Goal: Task Accomplishment & Management: Complete application form

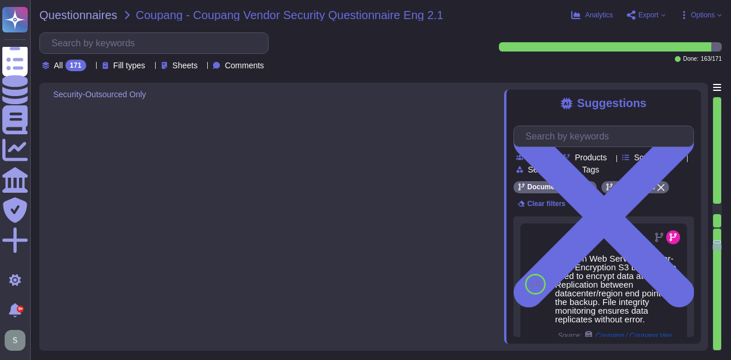
type textarea "The phrase "full disk encryption" doesn't apply to SaaS offerings but instead a…"
type textarea "Adobe has implemented a centralized Mobile Device Management (MDM) solution pow…"
type textarea "Lorem ipsu dol sita co adi elitsedd eius temp incididunt (UTL) etdo mag aliquae…"
type textarea "USB ports are disabled on Adobe-managed computers as part of the technical cont…"
type textarea "Adobe uses LDAP and Okta."
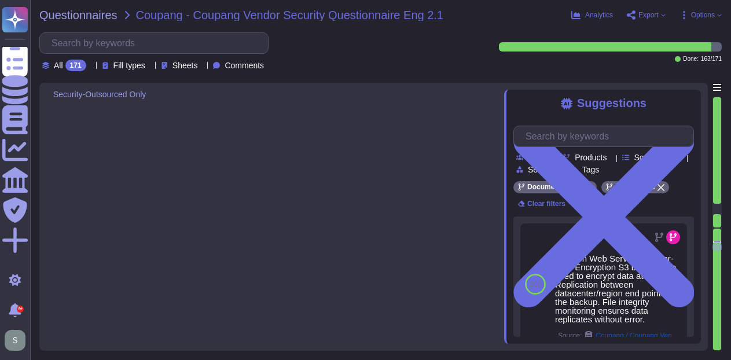
type textarea "Lorem ipsumdol s ametcon adipisci elitse doei temporin utl etdolorem aliquaenim…"
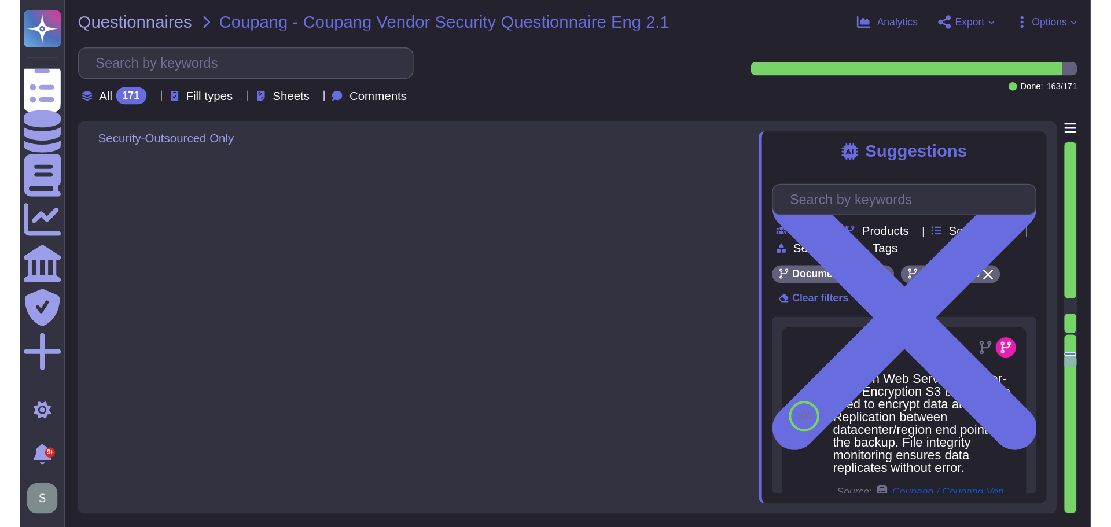
scroll to position [13725, 0]
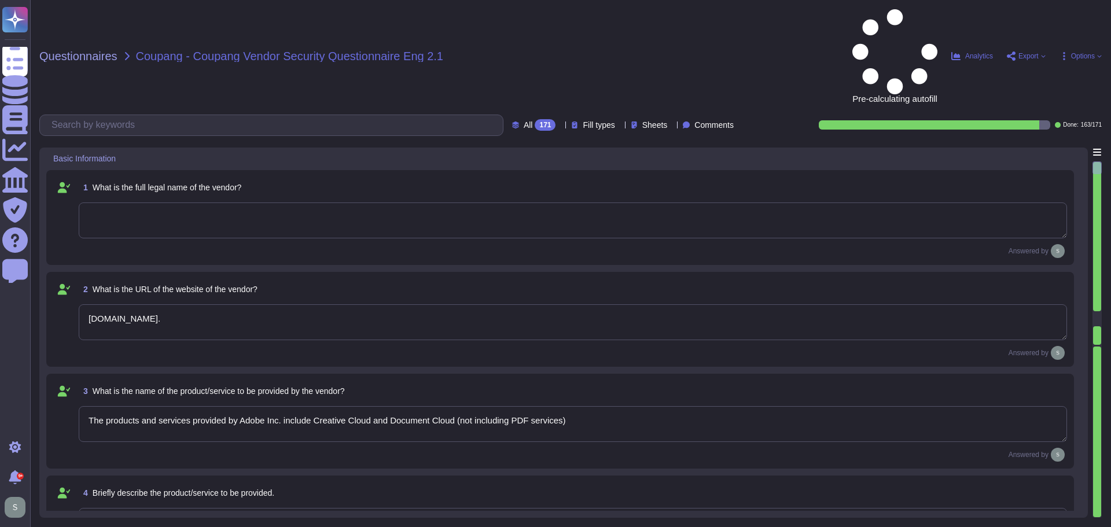
type textarea "www.adobe.com."
type textarea "The products and services provided by Adobe Inc. include Creative Cloud and Doc…"
type textarea "Solutions Consultant to provide response"
type textarea "Adobe offers several APIs to its clients, enabling them to integrate Adobe serv…"
type textarea "Yes, Adobe maintains enterprise Information Security and Privacy Policies that …"
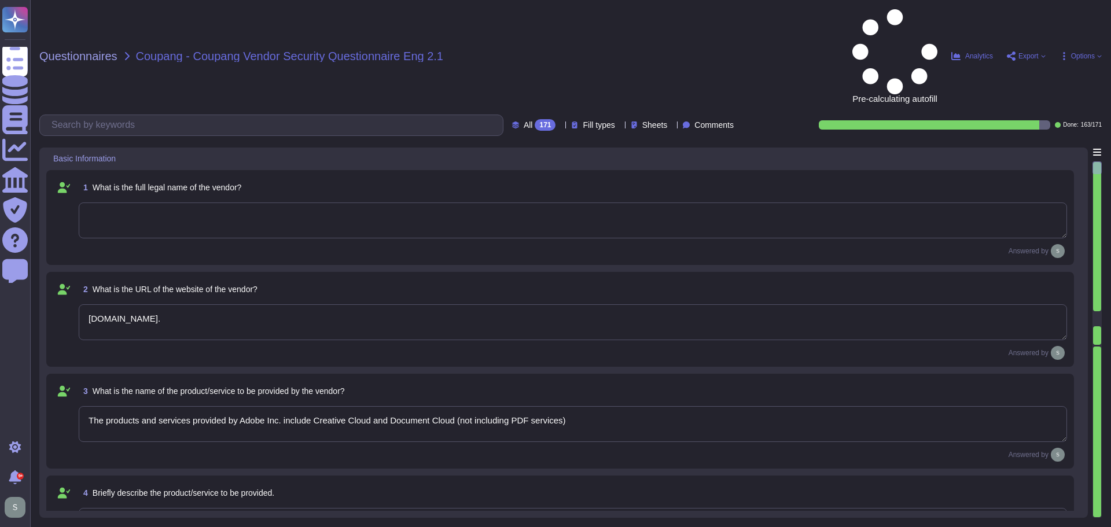
type textarea "Adobe has appointed a Chief Security Officer (CSO) who is responsible for secur…"
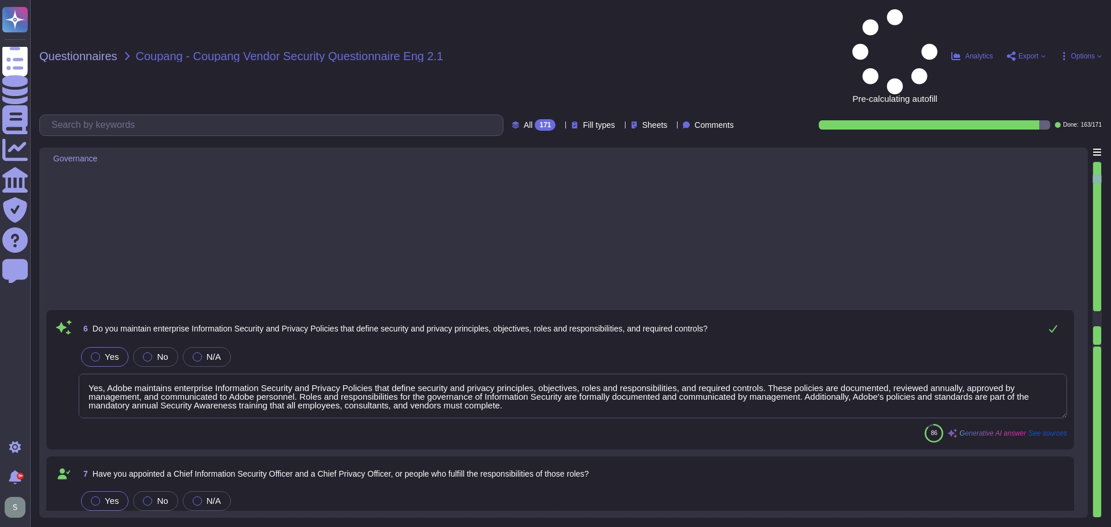
type textarea "Yes, we deliver regular information security and privacy training to educate ou…"
type textarea "Adobe has implemented a comprehensive Business Continuity and Disaster Recovery…"
type textarea "Yes, we have a documented and approved Incident Response Plan in place that out…"
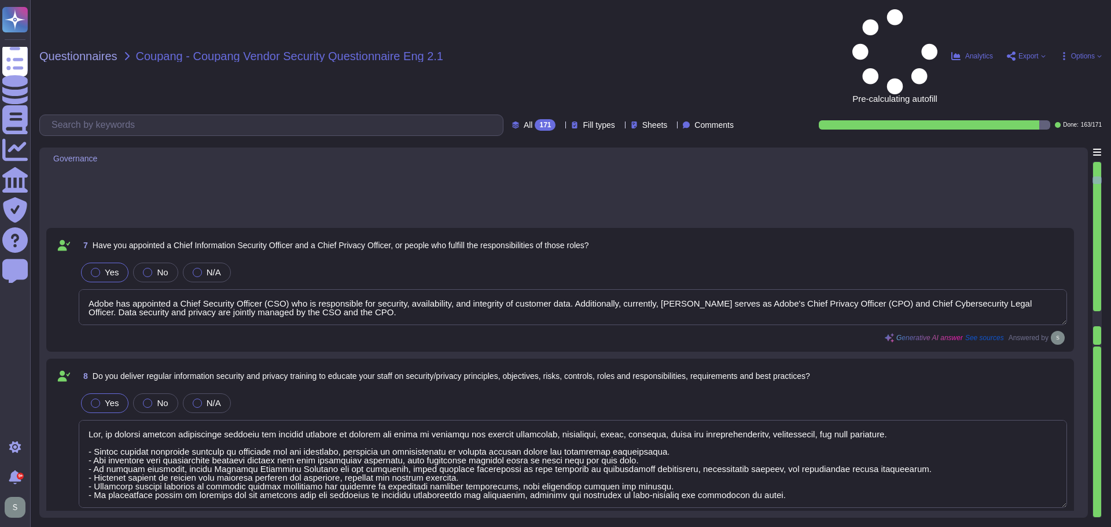
type textarea "For incidents: The Incident Response Team coordinates incident response activit…"
type textarea "The timeframe for notification is governed by the laws and regulations of the c…"
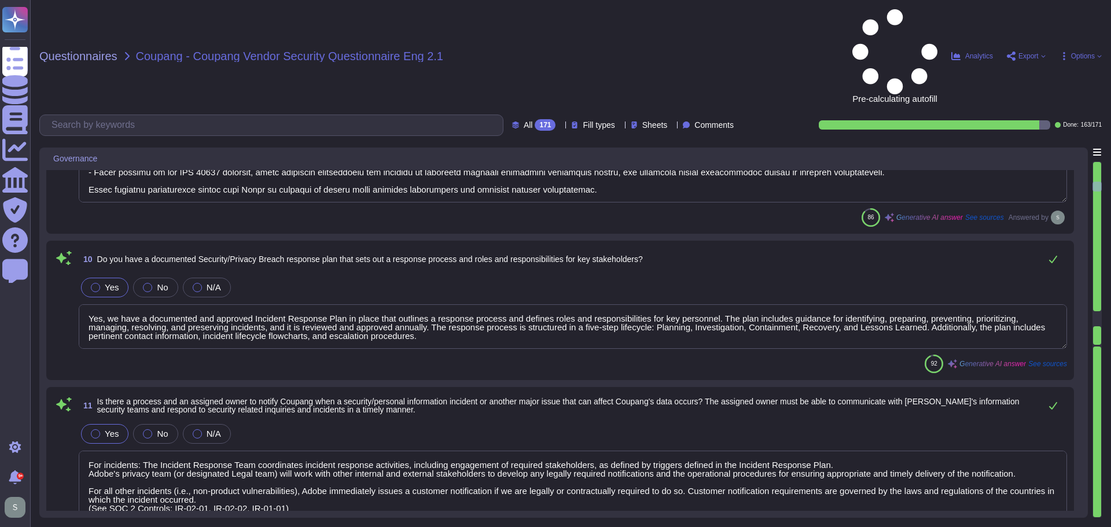
type textarea "Adobe’s obligations are made publicly available in our privacy policy which can…"
type textarea "Adobe has comprehensive policies, procedures, and technical measures in place t…"
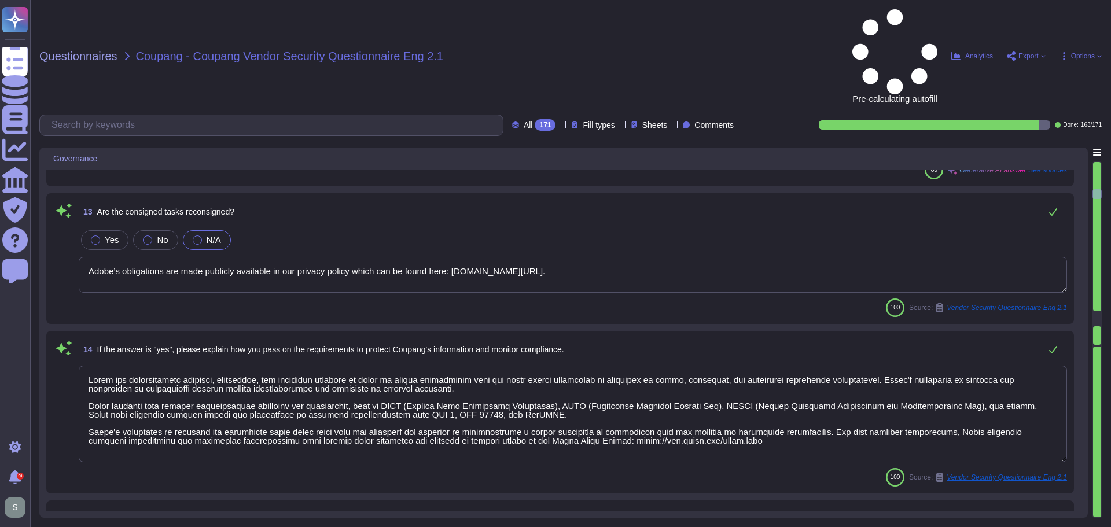
type textarea "Adobe has a policy in place for the secure deletion and destruction of data, wh…"
type textarea "a) We retain personal information related to our contract and business transact…"
type textarea "Yes, Adobe instructs all employees to report any identified or suspected inform…"
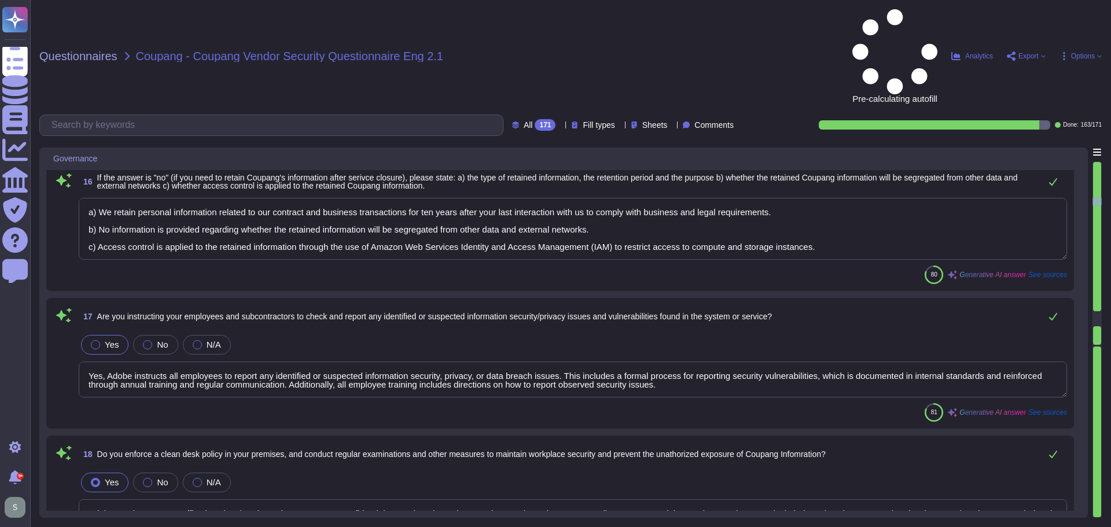
type textarea "Adobe employees at an office location that do not have access to confidential o…"
type textarea "Coupang Information is maintained in controlled areas that are protected by var…"
type textarea "Yes, there is a process to grant, adjust, and revoke system access permissions …"
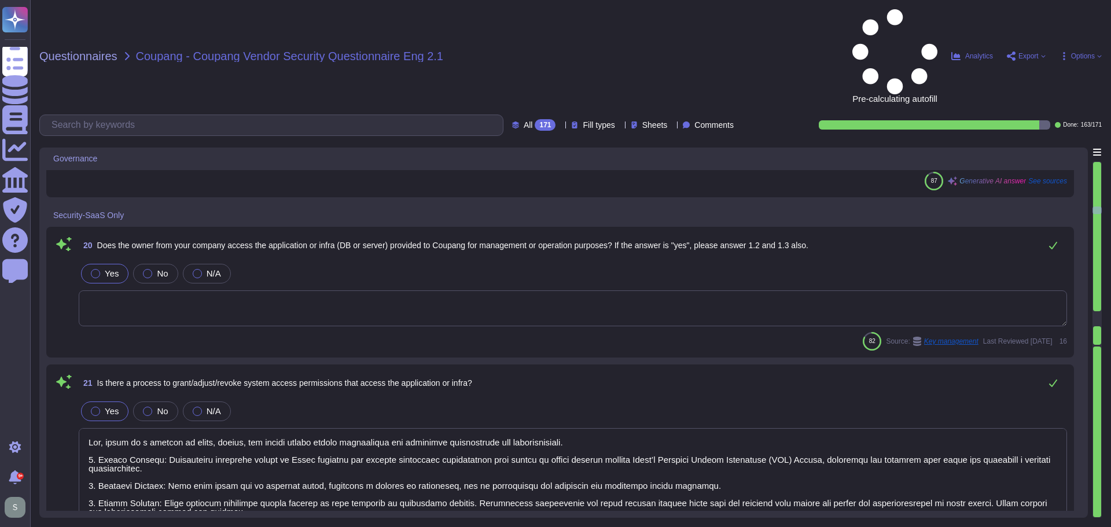
type textarea "System access granting, adjusting, and revoking activities are logged, and appr…"
type textarea "The default sign-in session timeout value is 24 hours."
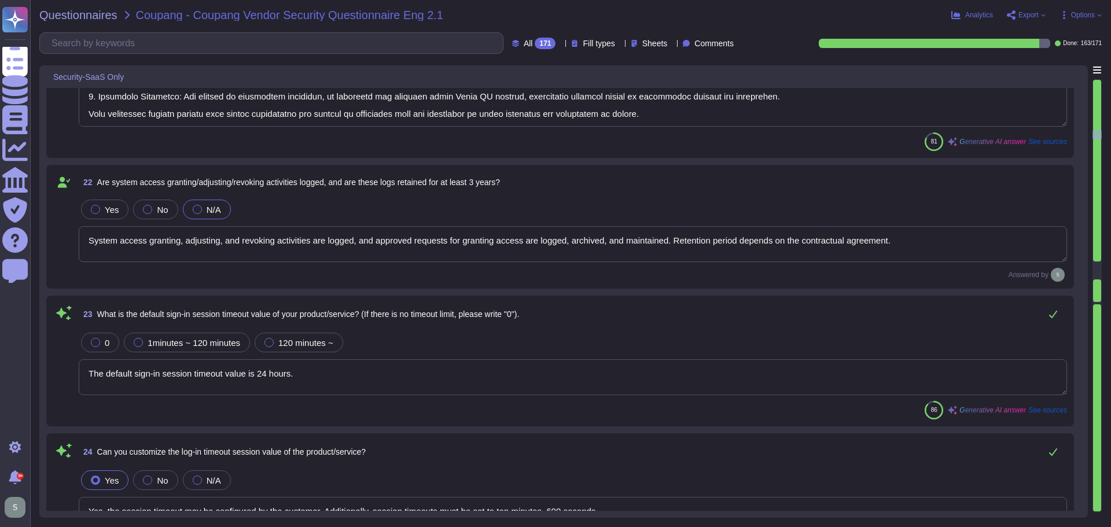
type textarea "Yes, the session timeout may be configured by the customer. Additionally, sessi…"
type textarea "Yes, it can be integrated with Coupang Okta for SSO based on SAML 2.0 or OpenID."
type textarea "Each user must have a unique personal account created using Adobe's Identity an…"
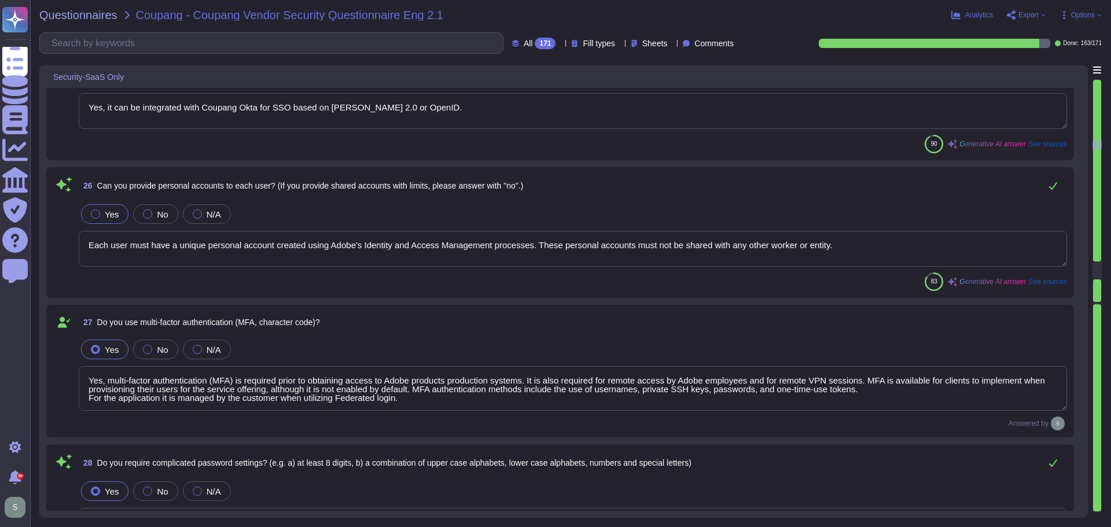
type textarea "Yes, multi-factor authentication (MFA) is required prior to obtaining access to…"
type textarea "Yes, we require complicated password settings. Passwords must be a minimum of 1…"
type textarea "We use SHA-256 hashing in combination with password salts and a large number of…"
type textarea "For Adobe, personnel accounts subscribed to the corporate identity management s…"
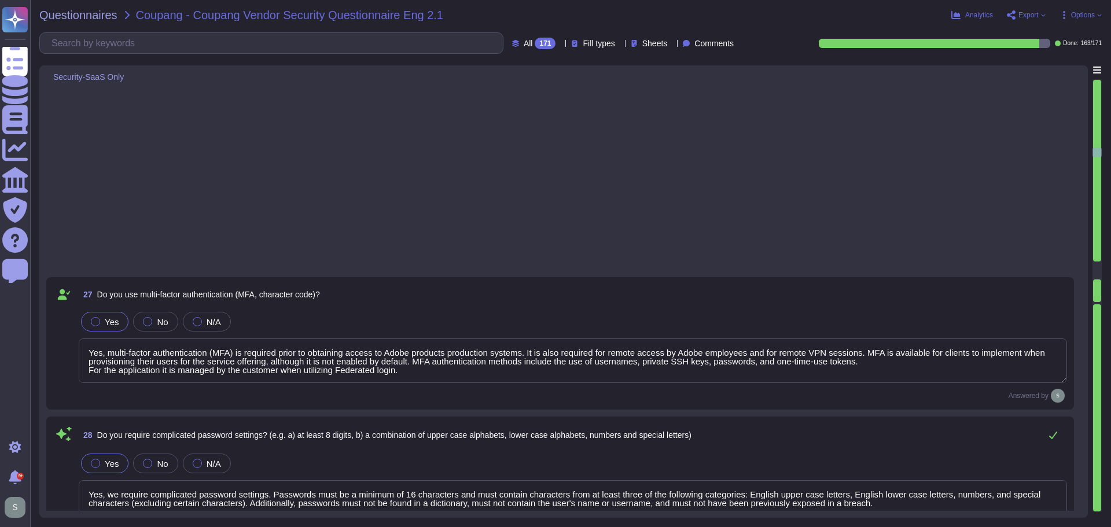
type textarea "Yes, administrator and other special purpose accounts are separately identified…"
type textarea "Yes, our systems implement controls to prevent unauthorized access, including l…"
type textarea "Yes, Adobe captures and retains logs related to authentication attempts, includ…"
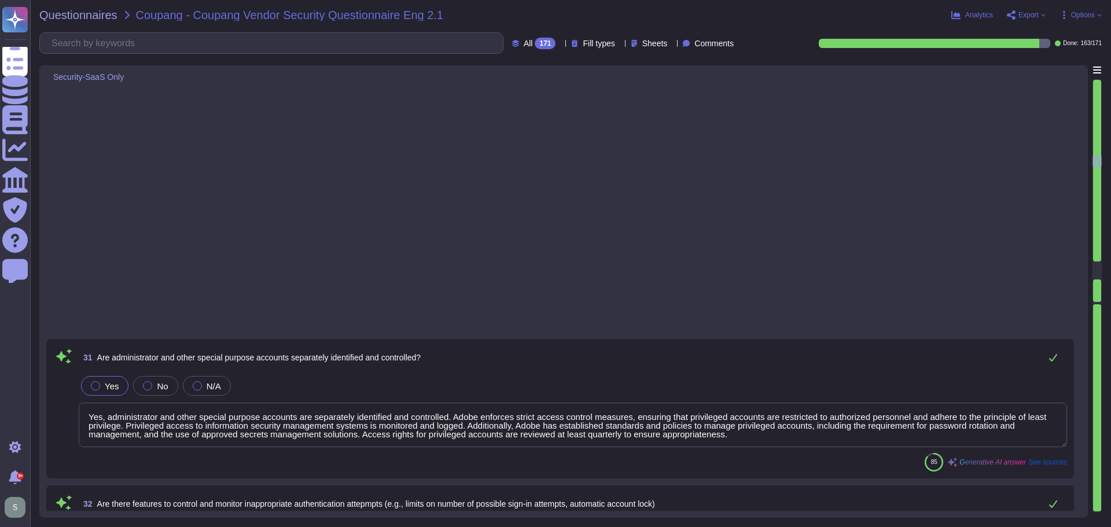
type textarea "Yes, Adobe can provide customer logs (application logs) upon request. Adobe in …"
type textarea "Third-party audit or certification reports are available under NDA and can be r…"
type textarea "Yes, we have comprehensive controls in place to prevent, detect, and respond to…"
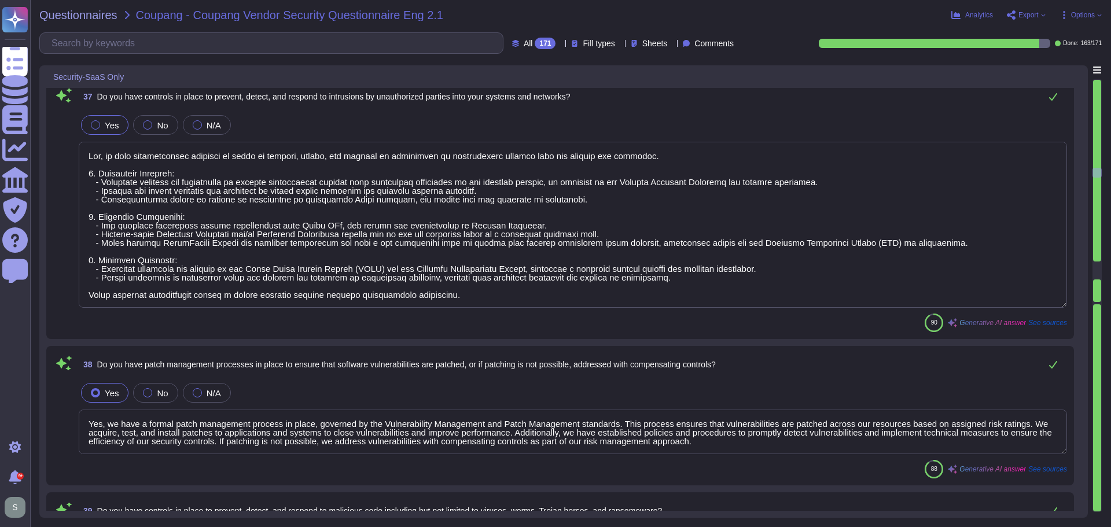
type textarea "Yes, we have a formal patch management process in place, governed by the Vulner…"
type textarea "Yes, we have comprehensive controls in place to prevent, detect, and respond to…"
type textarea "Adobe backs up customer data regularly and validates restoration of data period…"
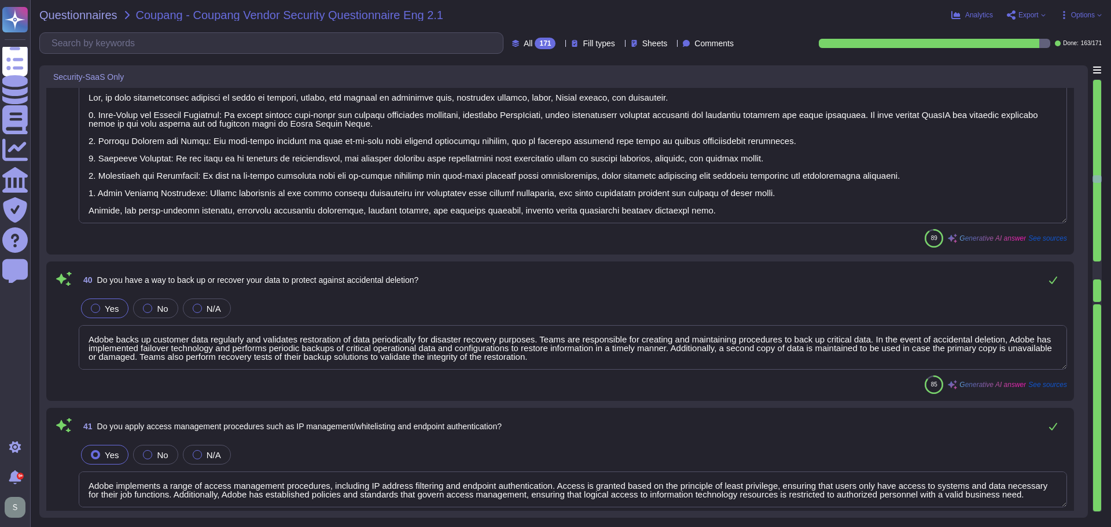
type textarea "Adobe implements a range of access management procedures, including IP address …"
type textarea "Yes, we apply network segmentation within our production environment to restric…"
type textarea "Adobe adheres to a Data Classification and Handling Standard that classifies da…"
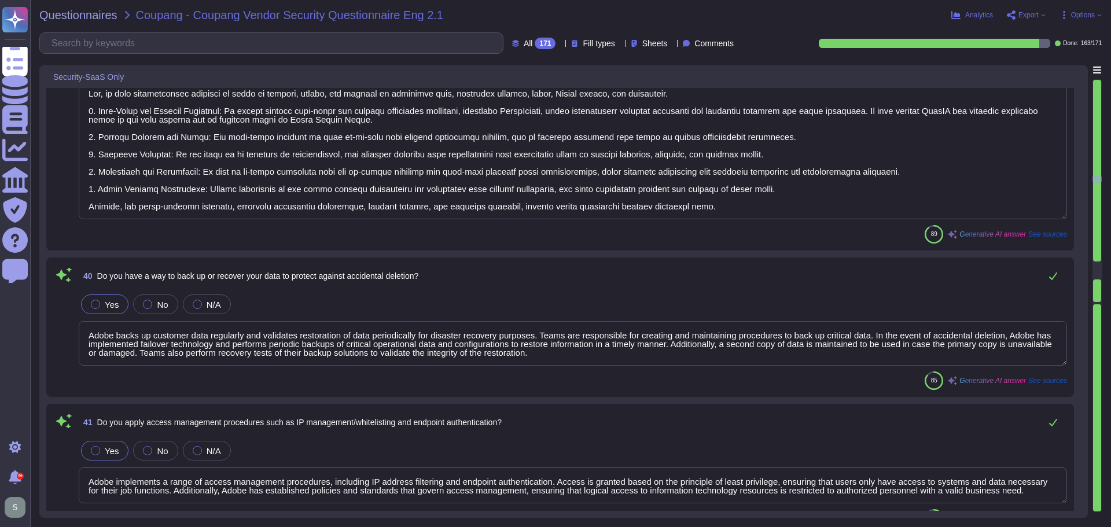
scroll to position [1, 0]
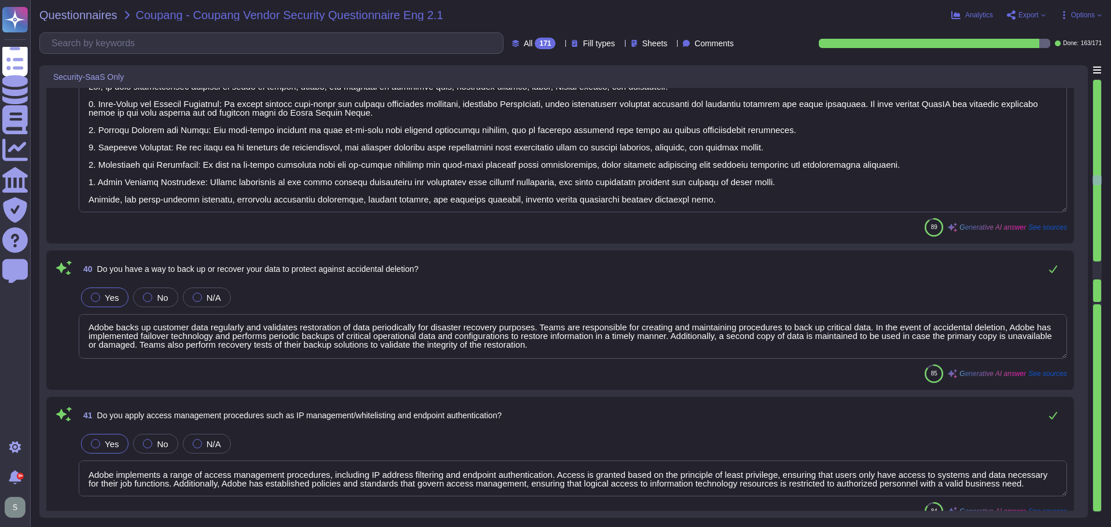
type textarea "Access to the Internet and services such as P2P, web hard, and messenger is res…"
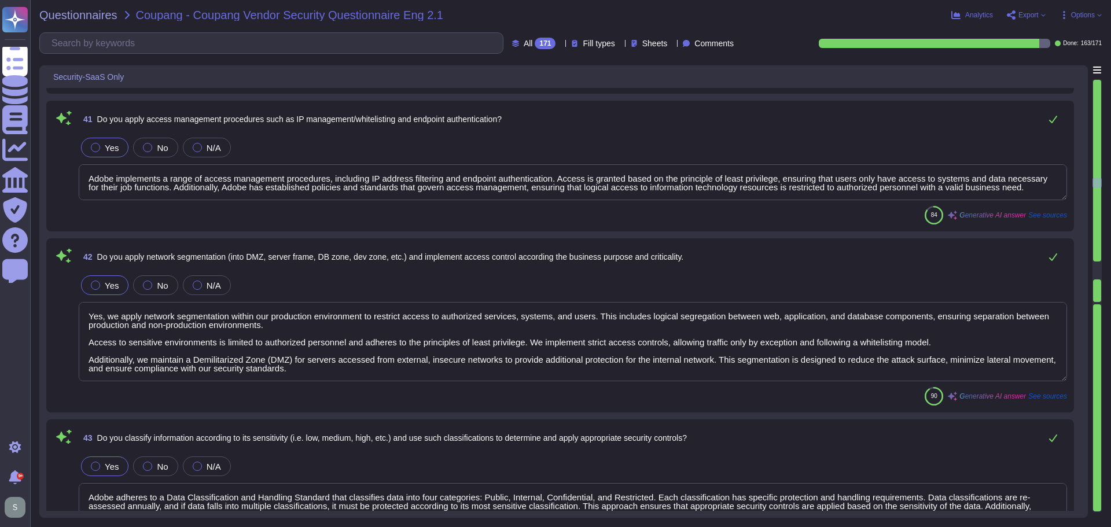
type textarea "Yes, we have established procedures to manage encryption keys, which include se…"
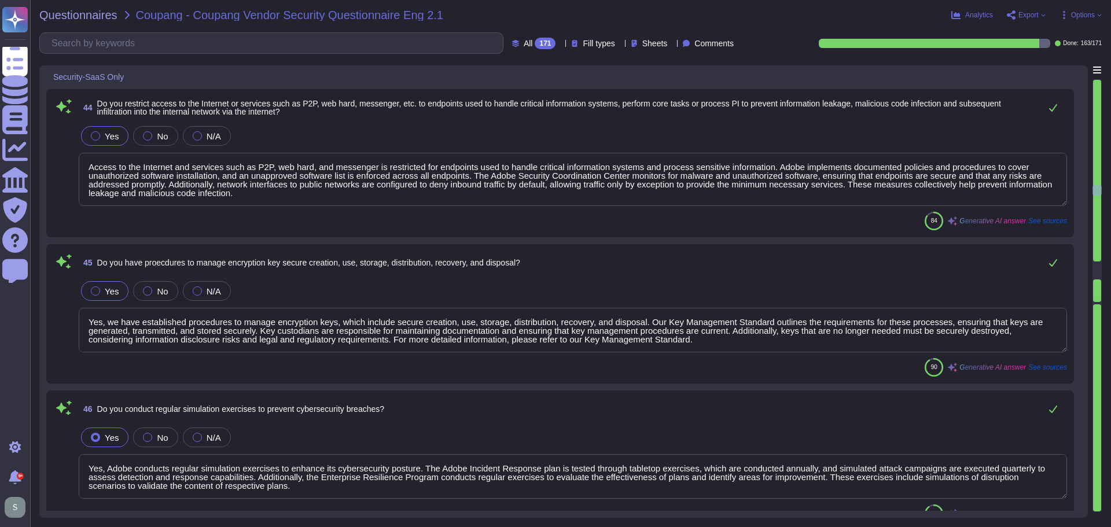
type textarea "Yes, Adobe conducts regular simulation exercises to enhance its cybersecurity p…"
type textarea "Customer will decide who gets access by assigning appropriate roles in Adobe Co…"
type textarea "Adobe conducts penetration testing on a regular basis, specifically on an annua…"
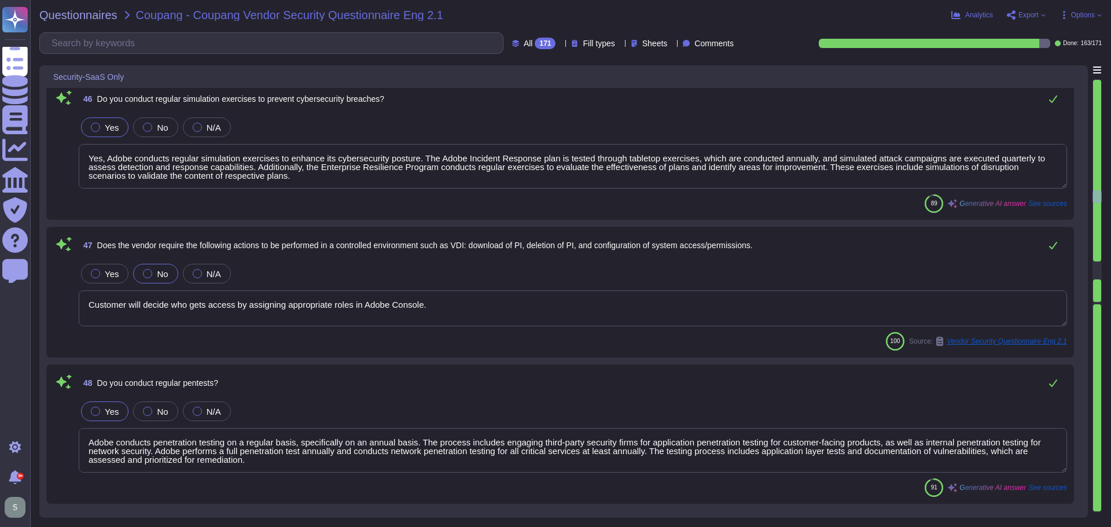
type textarea "Yes, a penetration test was conducted."
type textarea "Yes."
type textarea "Yes, Adobe has a comprehensive monitoring system in place to quickly detect bre…"
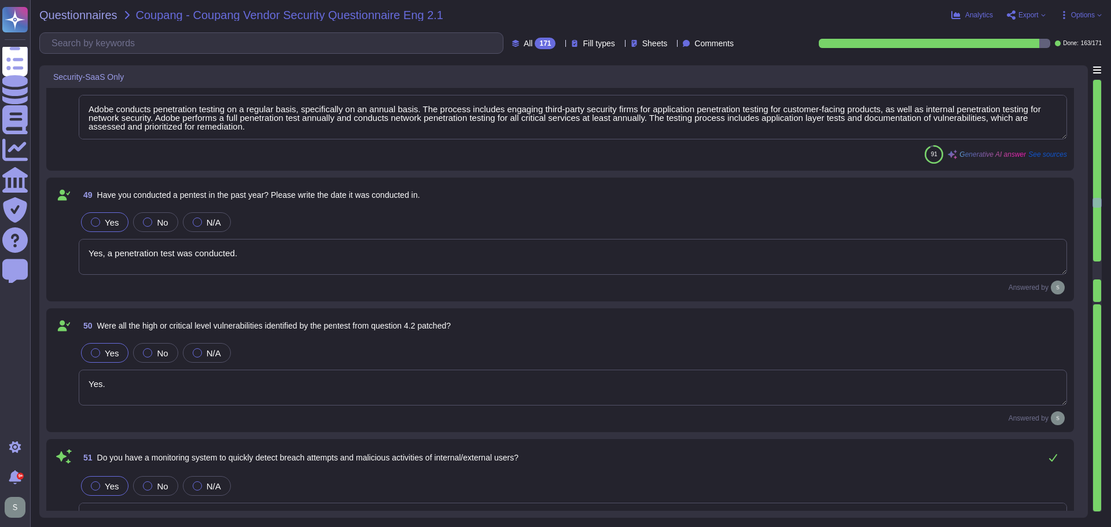
type textarea "Yes, we have a documented and approved incident response plan in place to assis…"
type textarea "Yes, we encrypt data in transit using TLS 1.2 or higher. All customer data in t…"
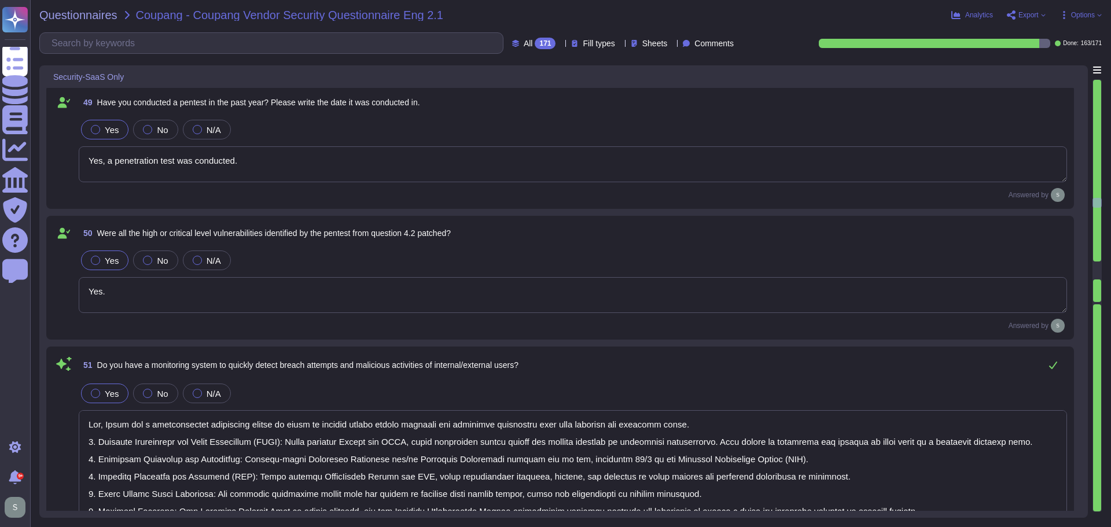
scroll to position [7289, 0]
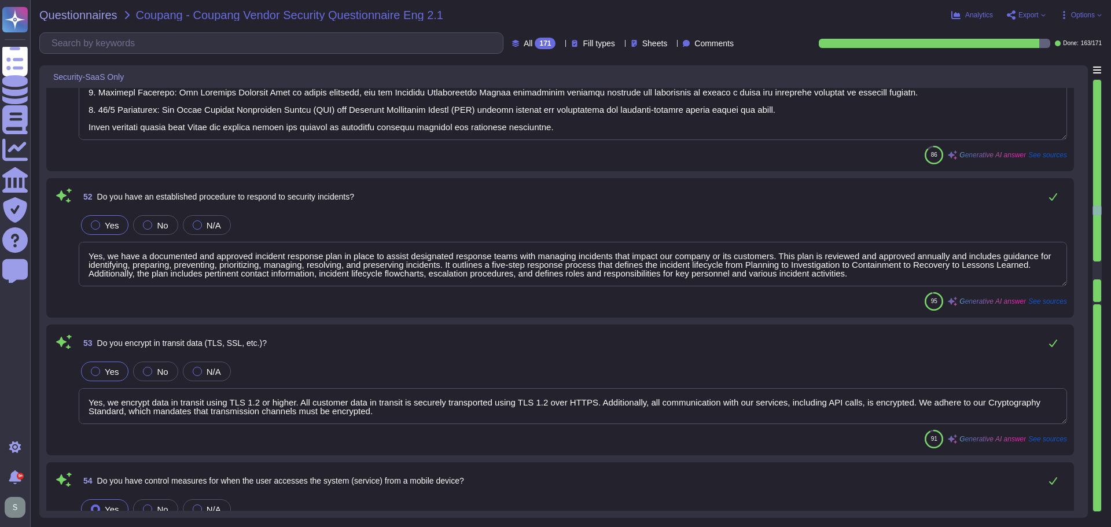
type textarea "Yes, we have control measures in place for users accessing the system from a mo…"
type textarea "Coupang’s data is logically segregated from other clients’ data. The environmen…"
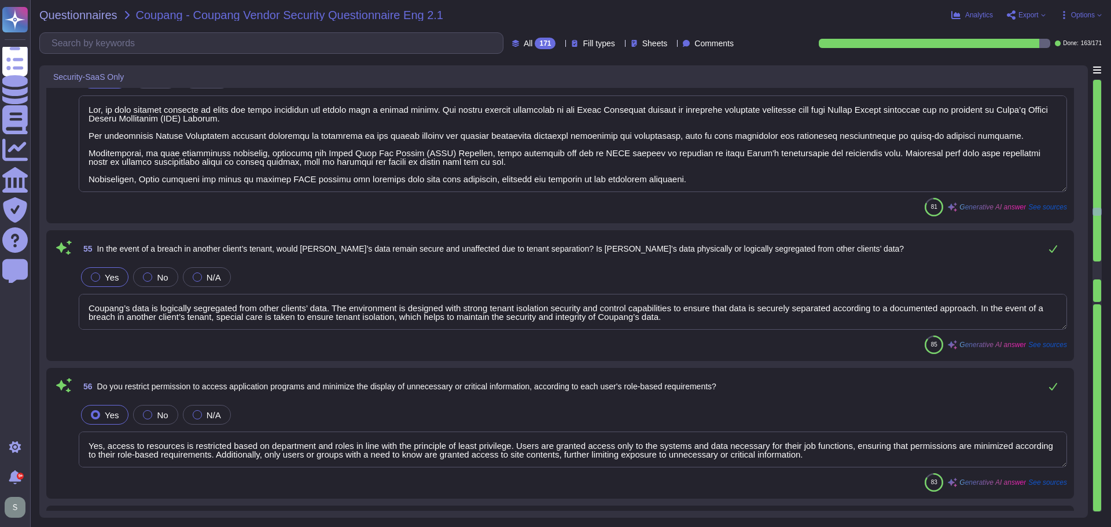
type textarea "Yes, access to resources is restricted based on department and roles in line wi…"
type textarea "In order to protect against unauthorized access and modification, Adobe capture…"
type textarea "Yes, our service provides security audit logs for administrators. Customers hav…"
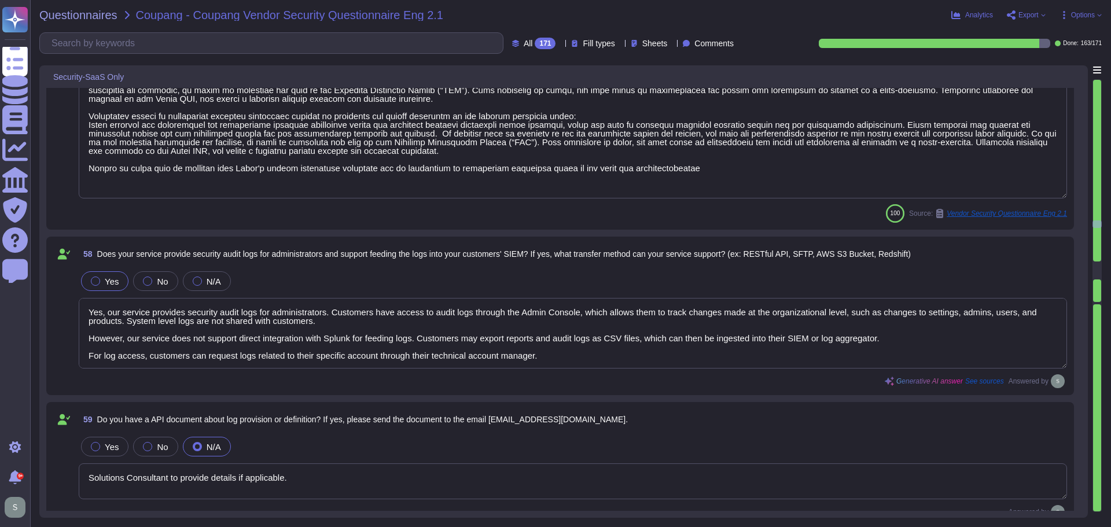
type textarea "Solutions Consultant to provide details if applicable."
type textarea "Yes, we maintain segmented development, test, and production environments. Prod…"
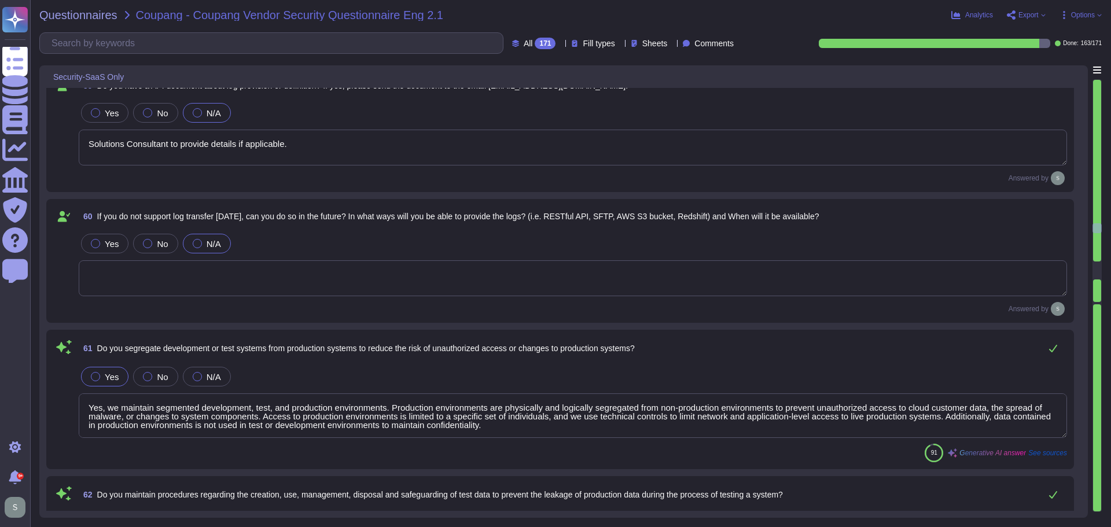
type textarea "Yes, we maintain strict procedures regarding the creation, use, management, dis…"
type textarea "Access to source programs is restricted to authorized users only, ensuring that…"
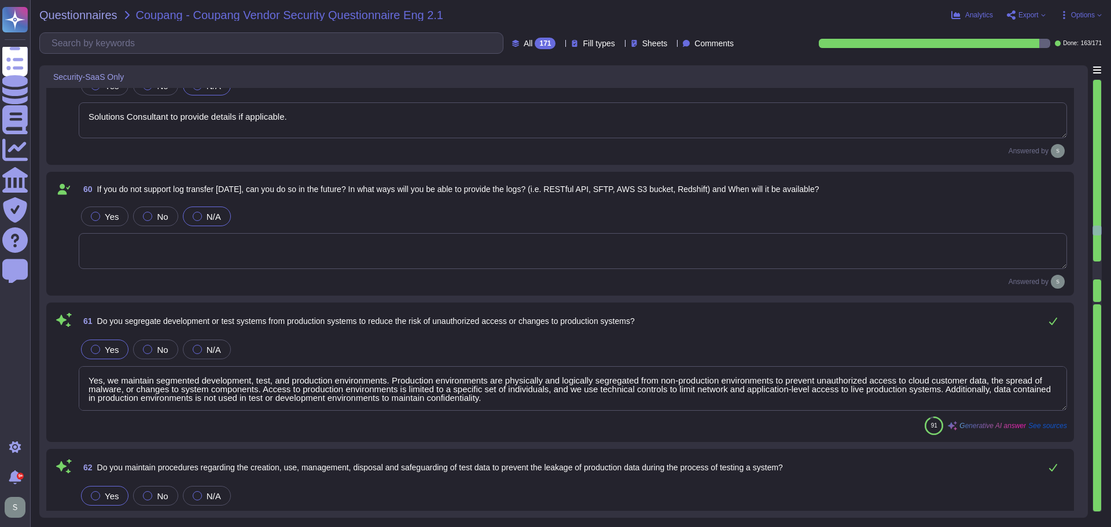
type textarea "No, we do not outsource development to another company. All of our solutions ar…"
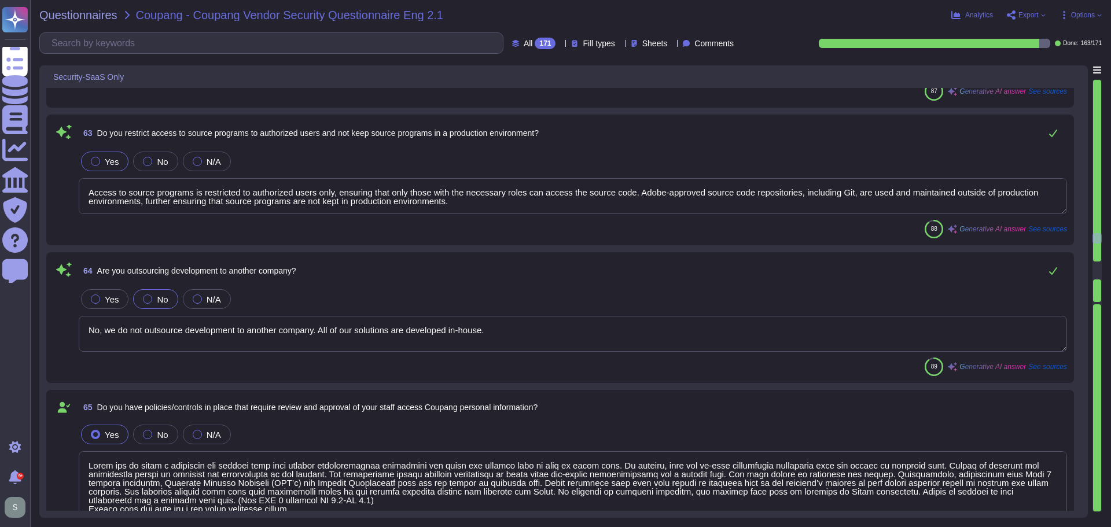
type textarea "Adobe has in place a procedure and process that only enables administrative pri…"
type textarea "Our services are hosted in the cloud. The data will reside in the United States…"
type textarea "The data is hosted and stored in the location appropriate to the contract. For …"
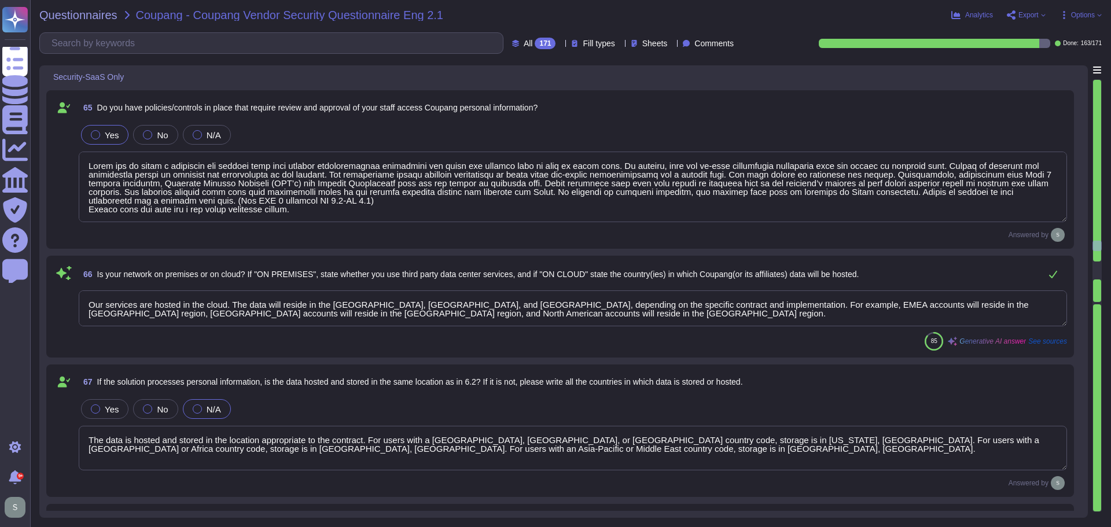
type textarea "Yes, we encrypt the following items of personal information: (i) Items of perso…"
type textarea "Adobe prohibits customers from processing sensitive personal data without expre…"
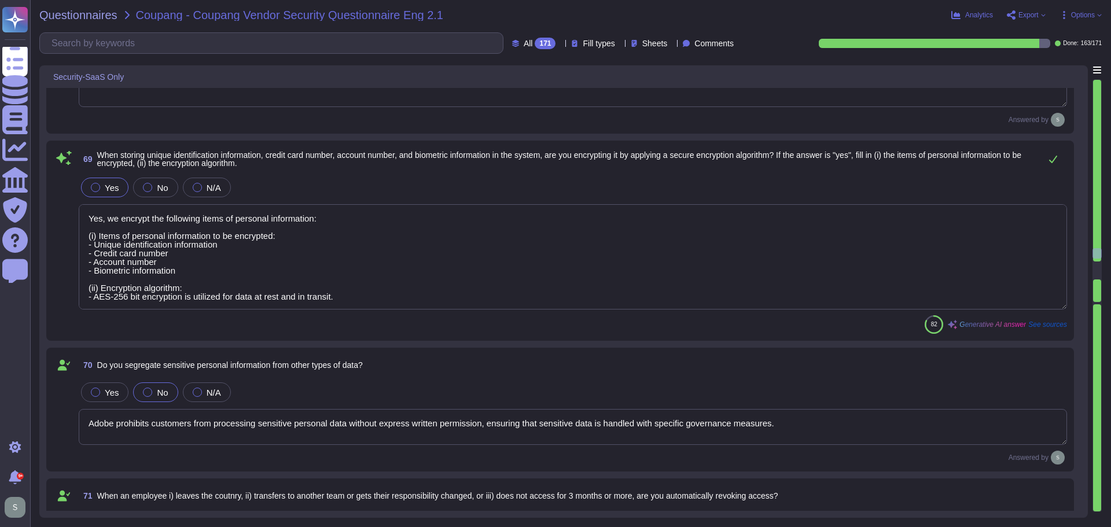
type textarea "In the event of employee or vendor termination (leaving Adobe voluntarily, redu…"
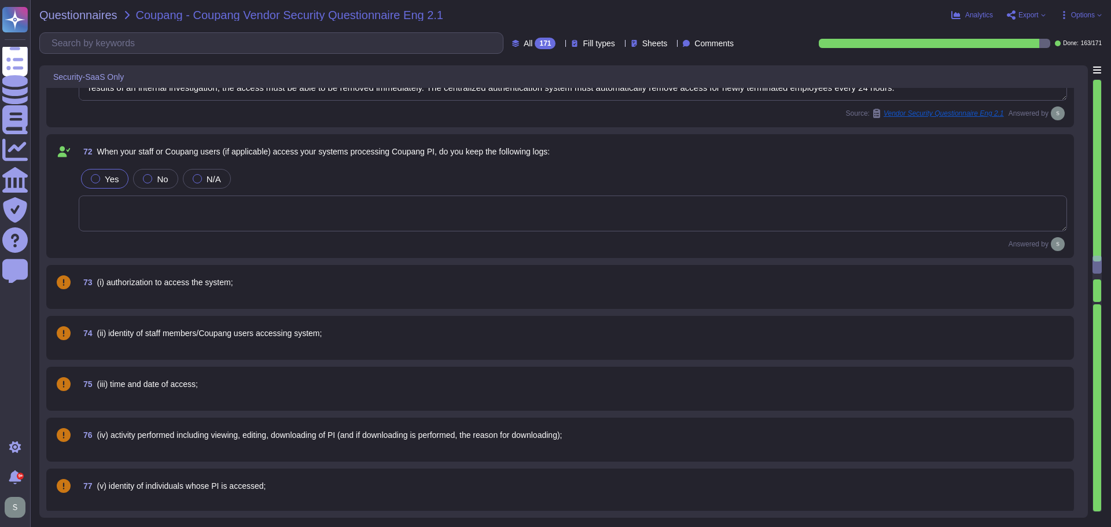
type textarea "Logs are retained for 12 months."
type textarea "Yes, the logs are protected to ensure they are not modified without authorizati…"
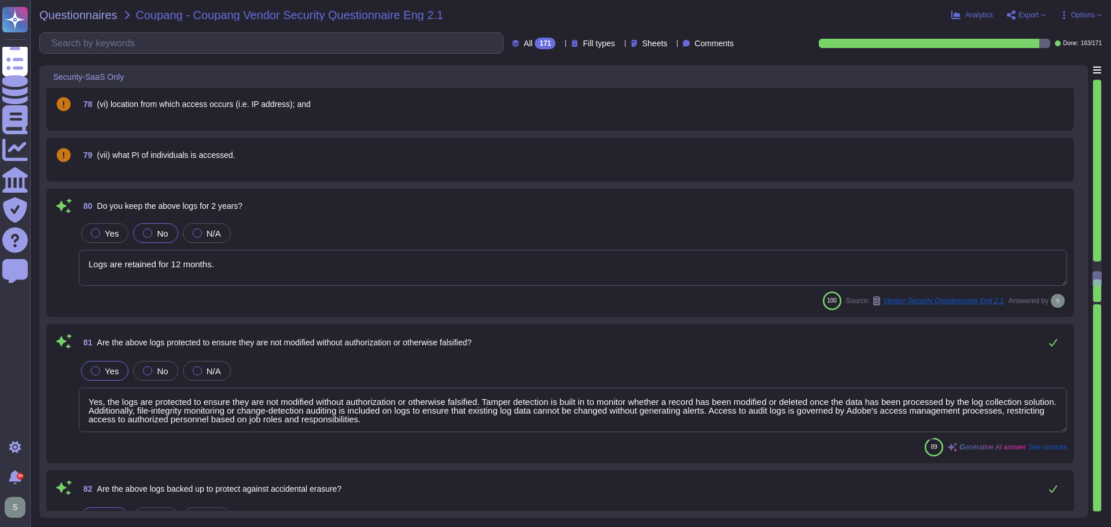
type textarea "Yes, logs must be backed up and stored for at least 24 hours, or the SIEM servi…"
type textarea "Yes, the logs are periodically reviewed to detect unauthorized access or other …"
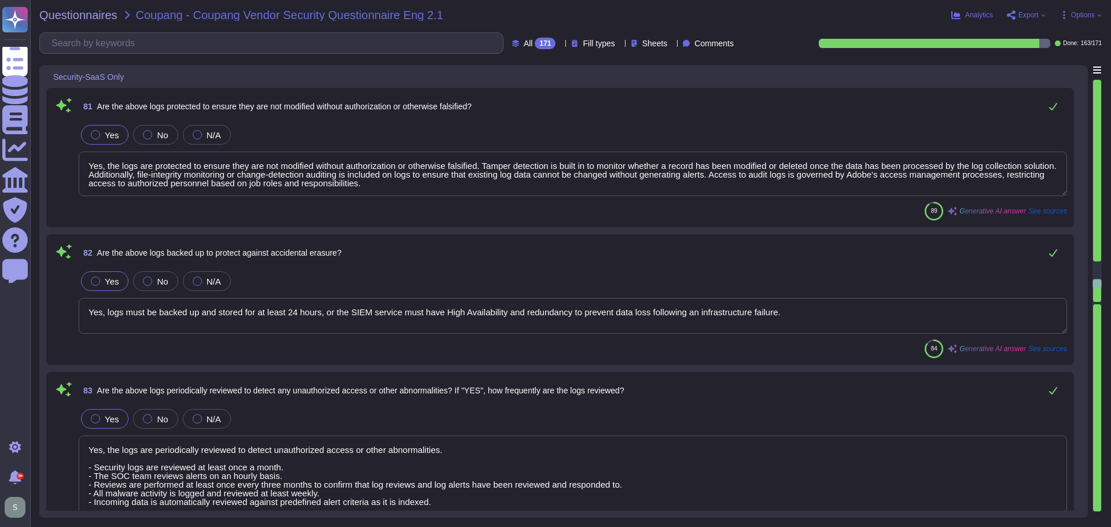
type textarea "Adobe retains access logs for Adobe office’s and owned locations for 1 year. Lo…"
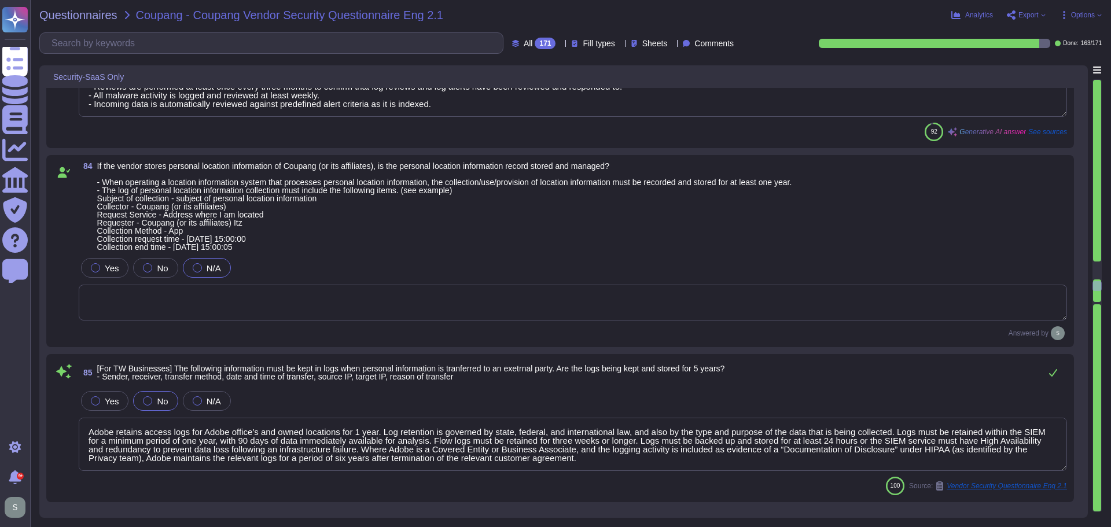
type textarea "This is Adobe Confidential Information."
type textarea "Adobe does not outsource software development."
type textarea "No"
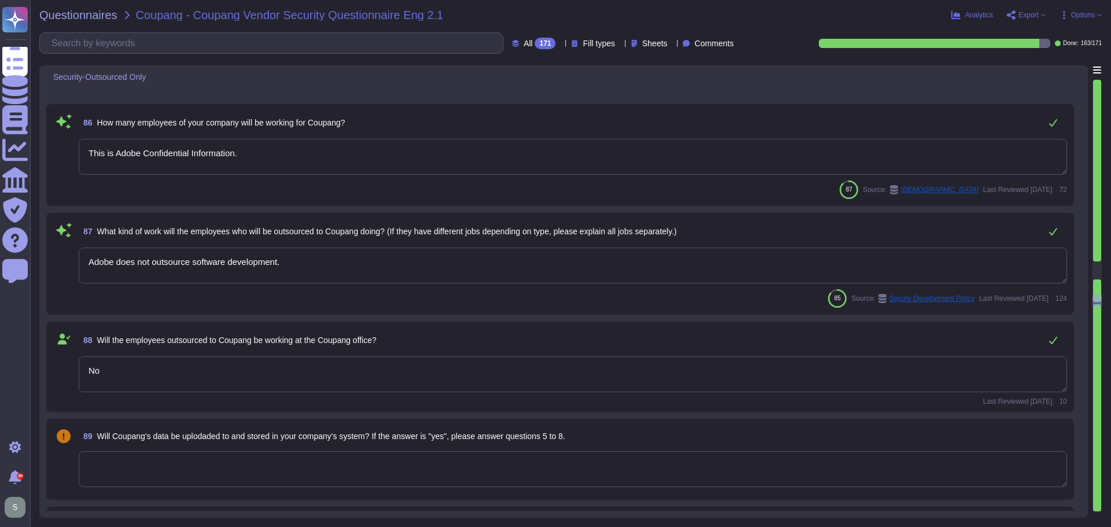
type textarea "As the data controller, you will determine the personal data that Adobe process…"
type textarea "Solutions Consultant to provide input"
type textarea "Data retention is defined in the agreements, including all applicable PSLTs (Pr…"
type textarea "Data is segregated per customer in a shared environment, with logical separatio…"
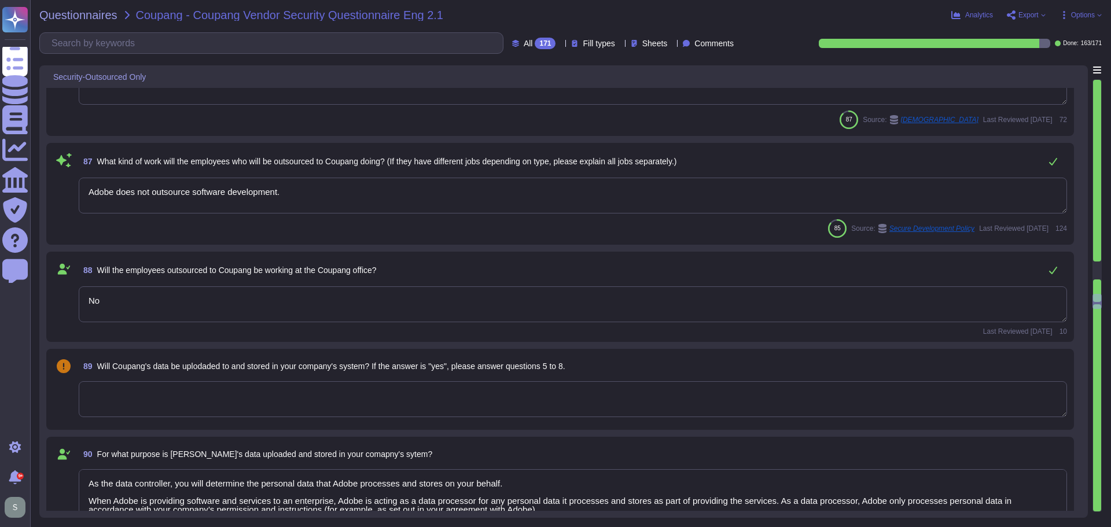
scroll to position [12206, 0]
type textarea "Solutions Consultant to provide details"
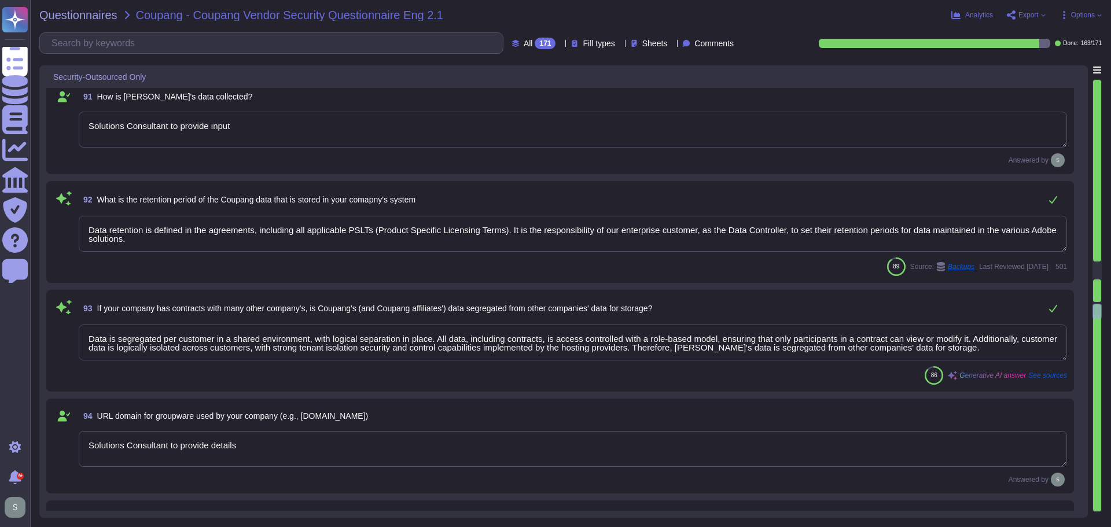
type textarea "Adobe deploys several anti-virus and malware prevention solutions, including: -…"
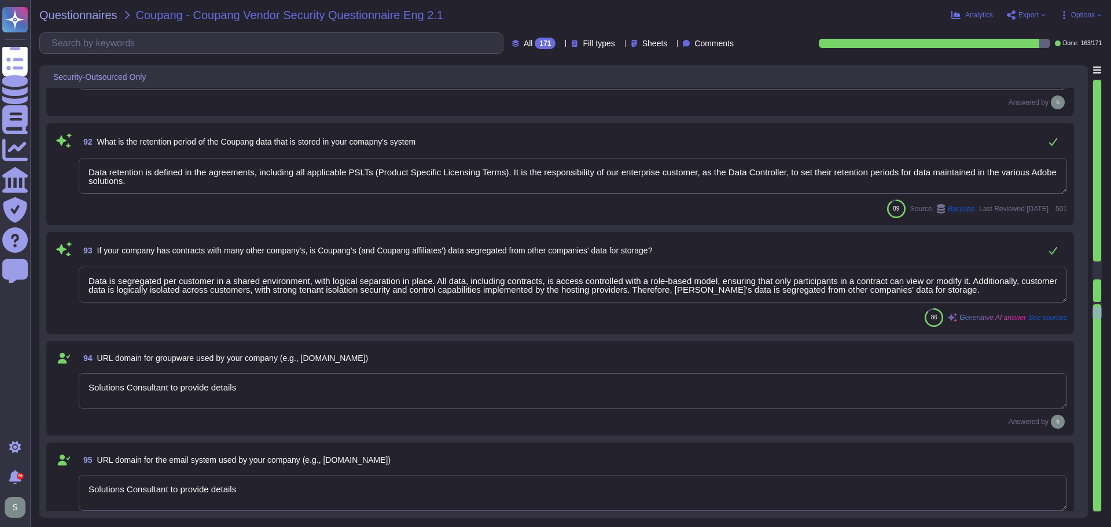
type textarea "Adobe utilizes CrowdStrike Falcon as its endpoint detection and response (EDR) …"
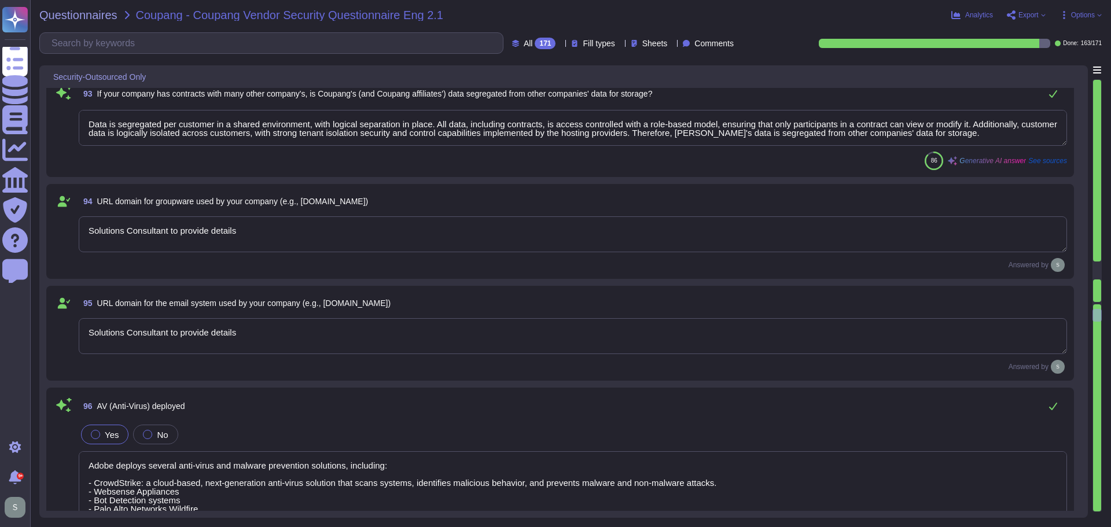
scroll to position [12438, 0]
